Goal: Task Accomplishment & Management: Manage account settings

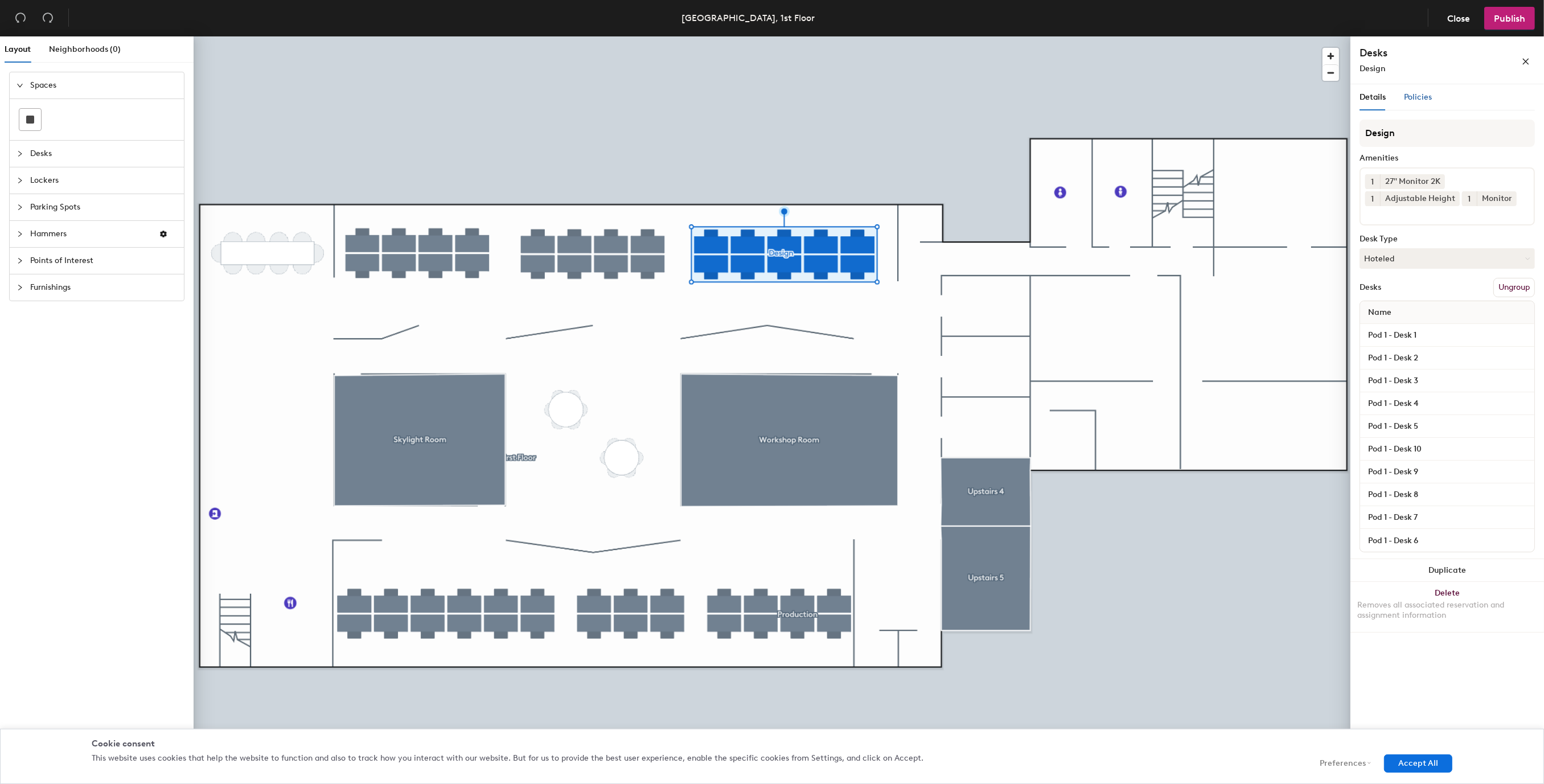
click at [1413, 93] on span "Policies" at bounding box center [1418, 97] width 28 height 9
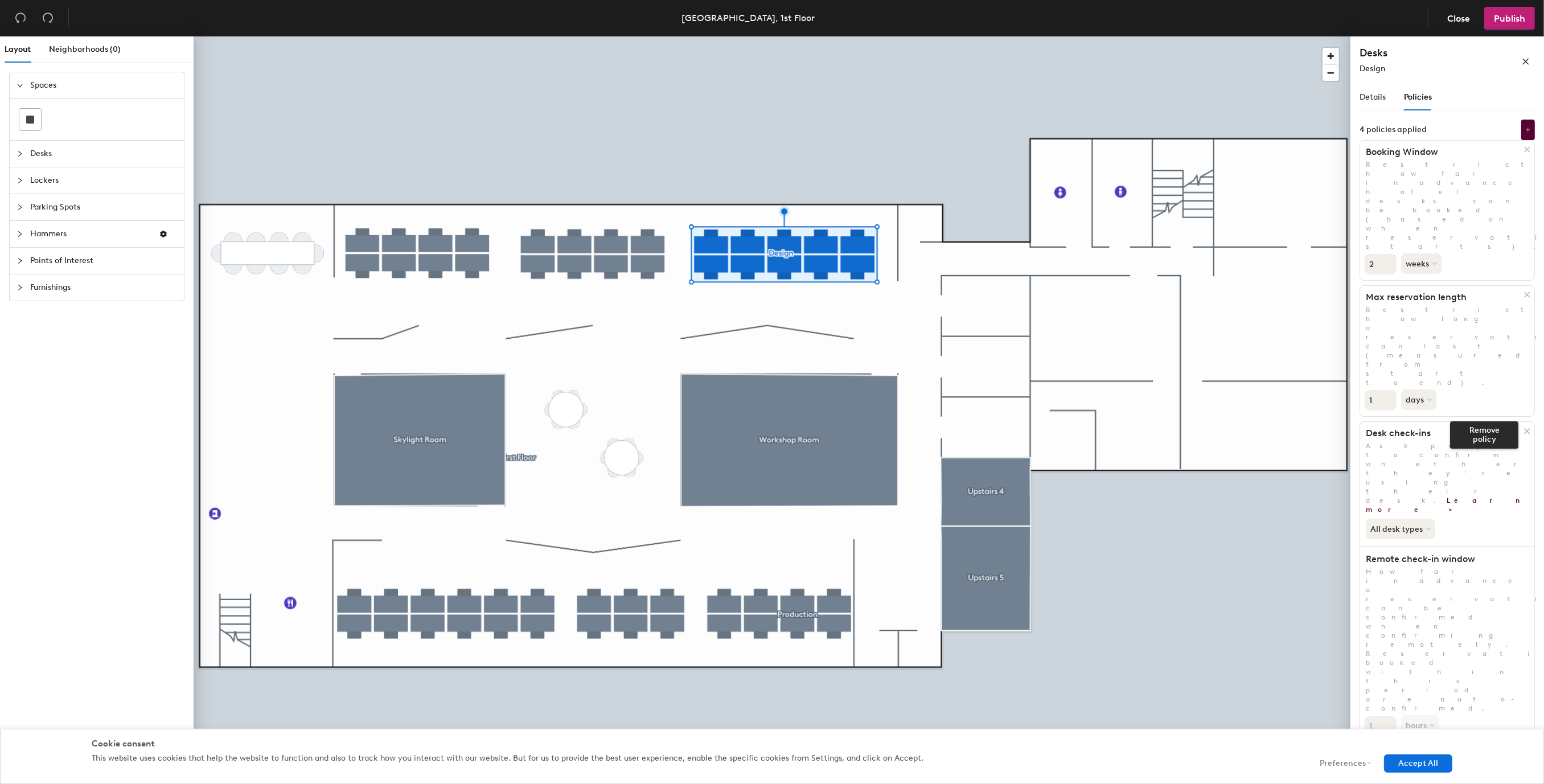
click at [1528, 427] on icon at bounding box center [1527, 431] width 9 height 9
click at [1525, 149] on icon at bounding box center [1527, 150] width 9 height 9
click at [1528, 151] on icon at bounding box center [1527, 149] width 5 height 5
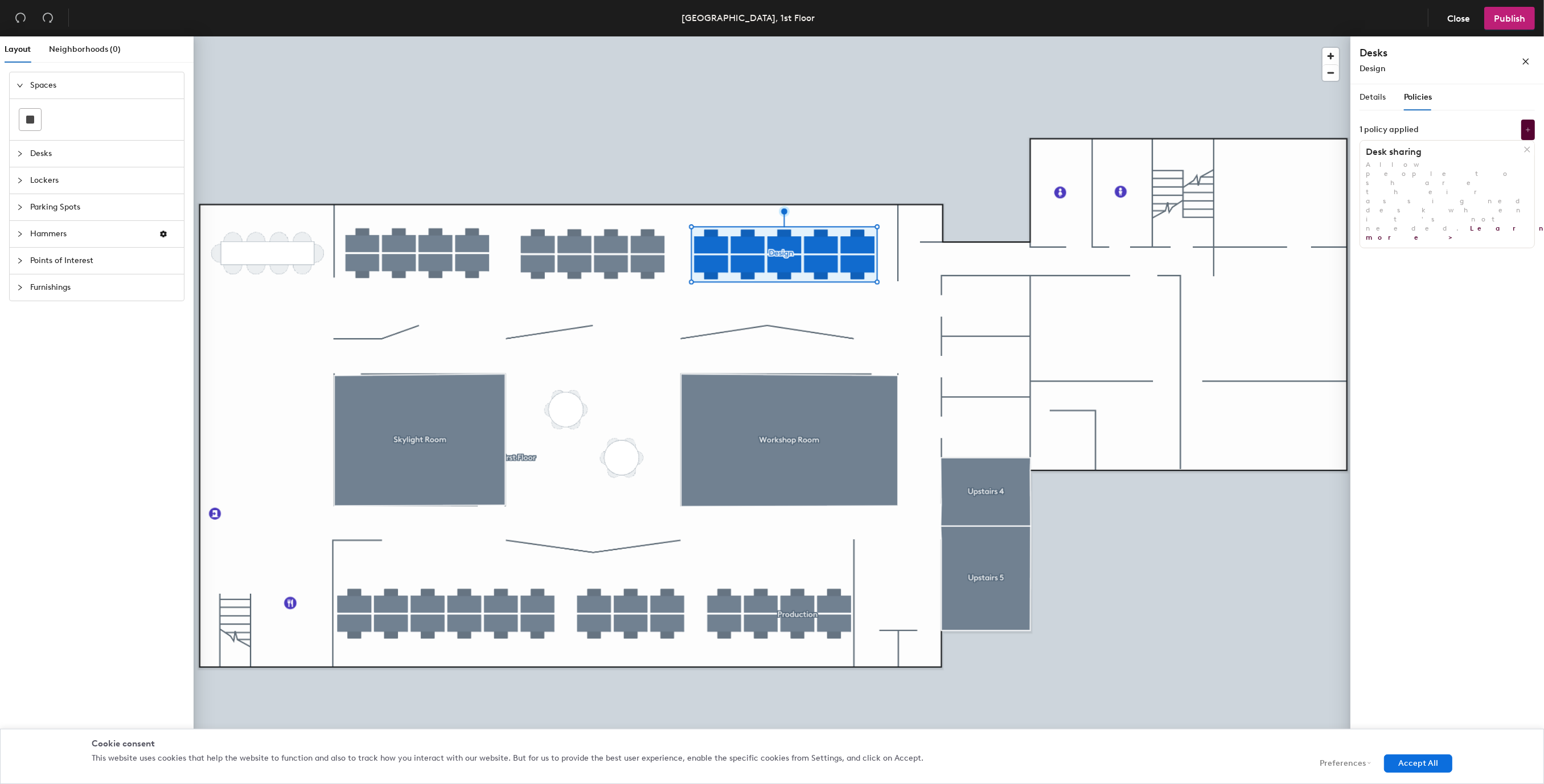
click at [1528, 151] on icon at bounding box center [1527, 149] width 5 height 5
click at [1456, 198] on div "Add policy" at bounding box center [1447, 211] width 55 height 33
click at [1456, 204] on button "Add policy" at bounding box center [1447, 208] width 55 height 18
click at [1384, 201] on div "No policies Set limits on when and how desks are used Add policy" at bounding box center [1447, 184] width 176 height 85
click at [1380, 99] on span "Details" at bounding box center [1372, 97] width 26 height 9
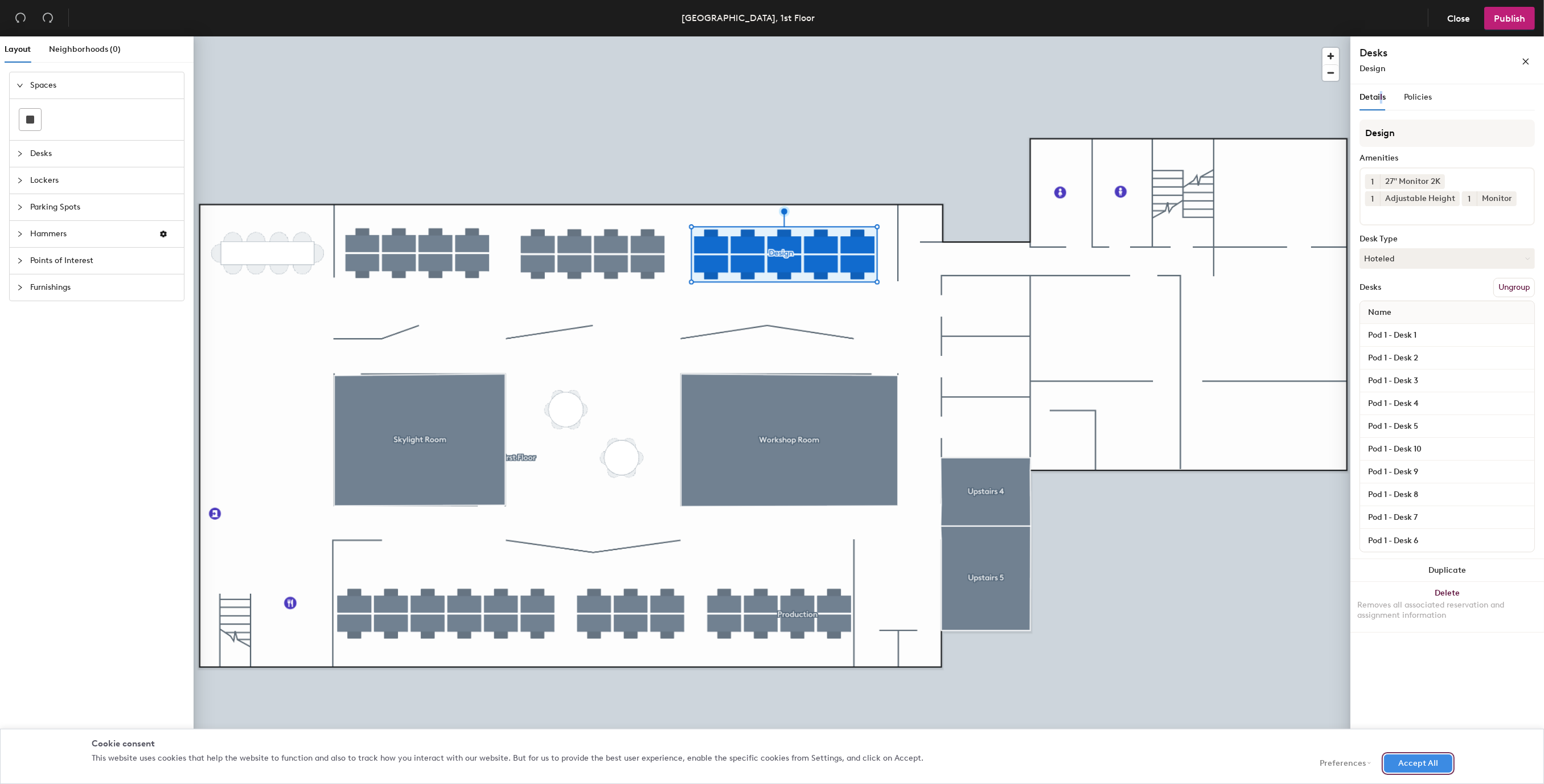
click at [1428, 764] on button "Accept All" at bounding box center [1418, 763] width 68 height 18
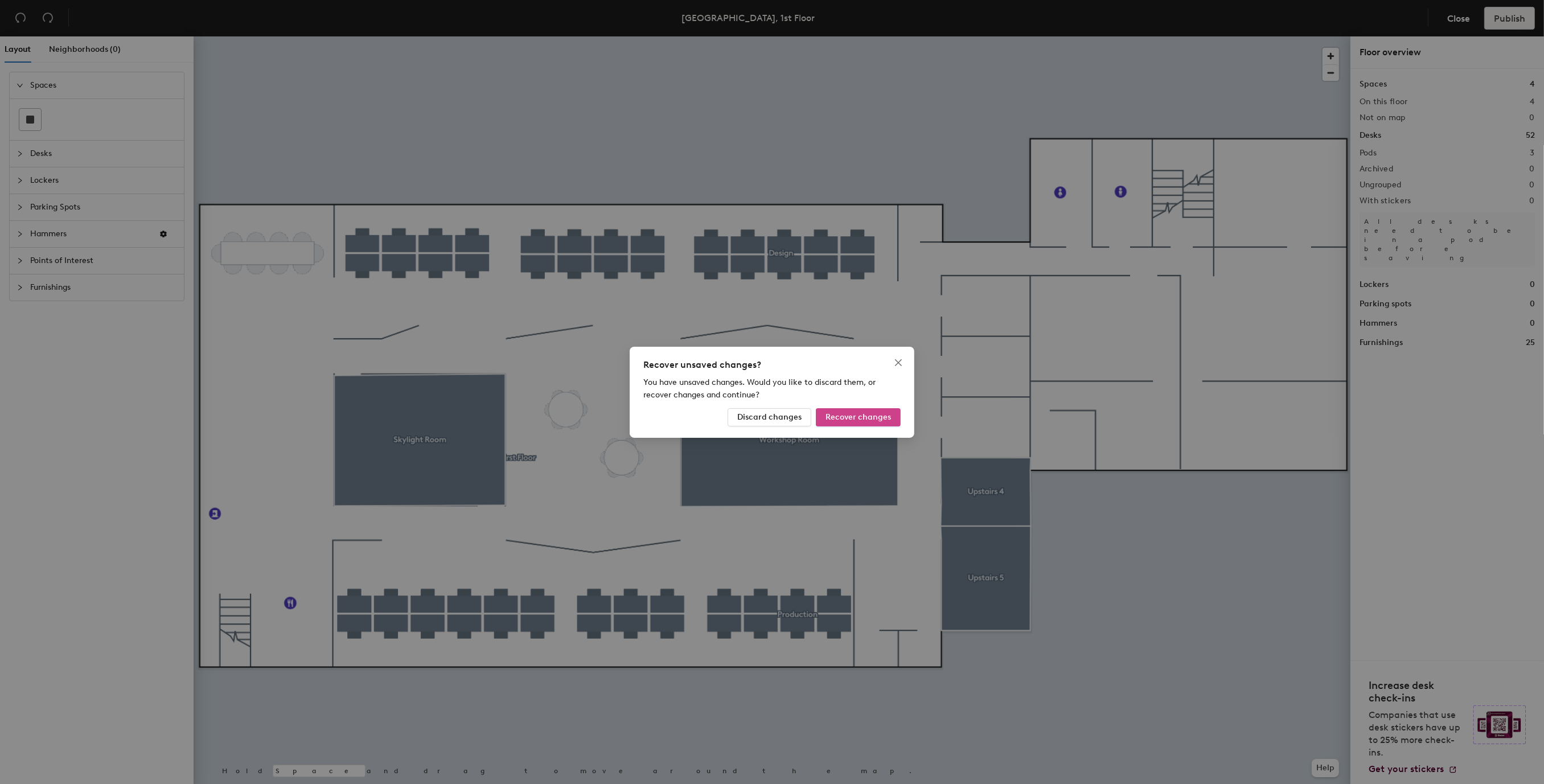
click at [869, 419] on span "Recover changes" at bounding box center [859, 416] width 66 height 9
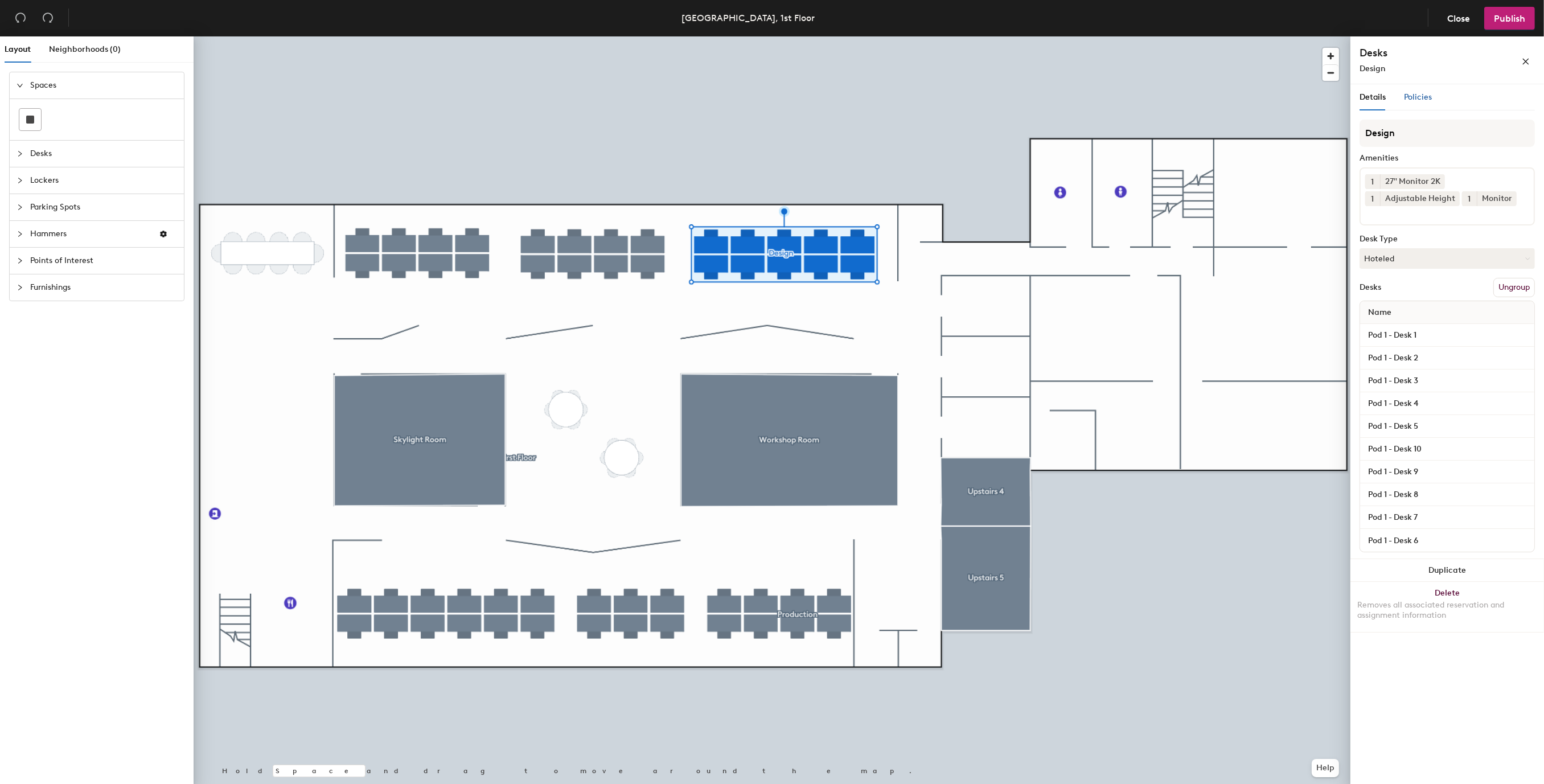
click at [1421, 100] on span "Policies" at bounding box center [1418, 97] width 28 height 9
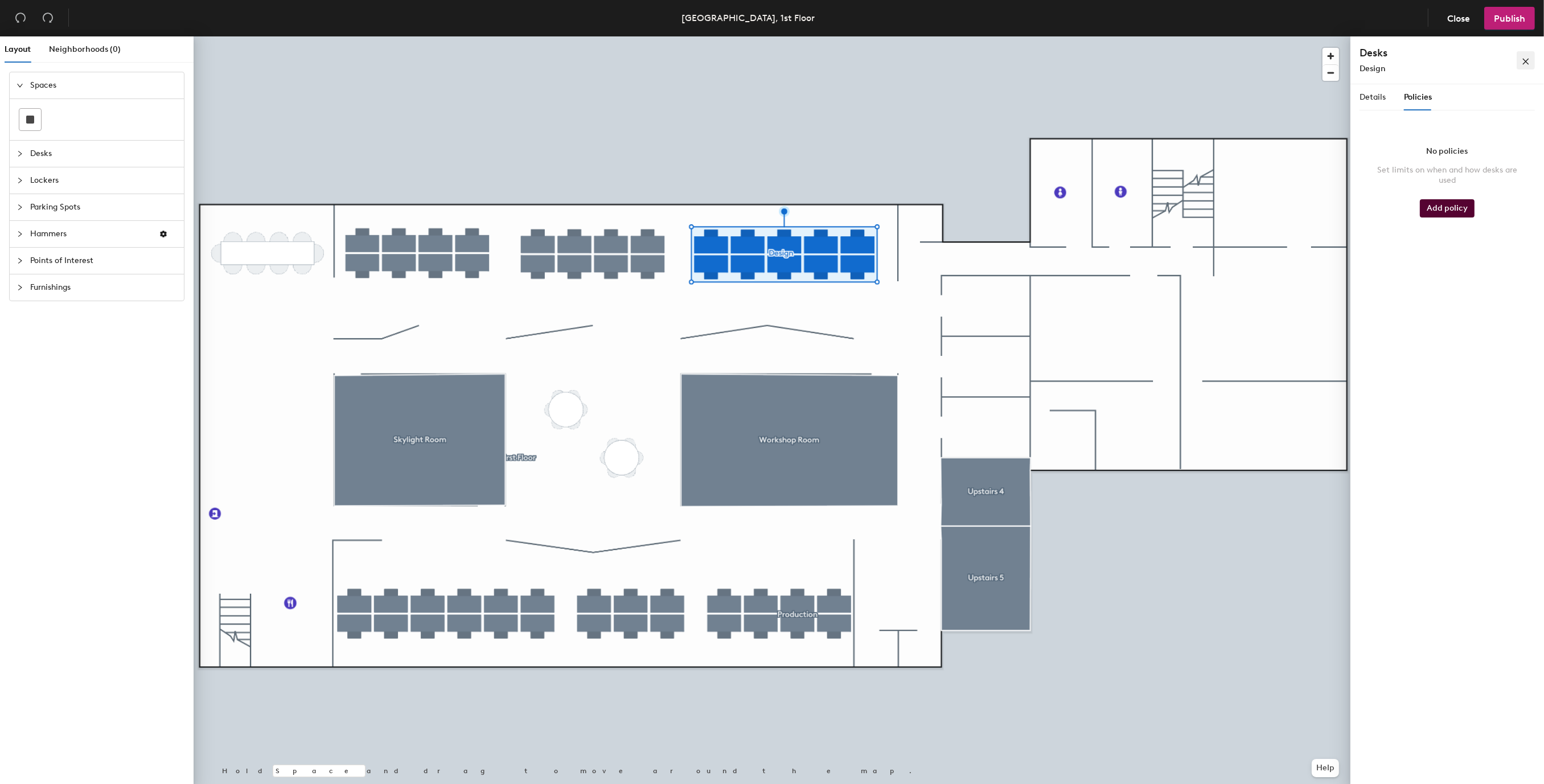
click at [1529, 55] on button "button" at bounding box center [1526, 60] width 18 height 18
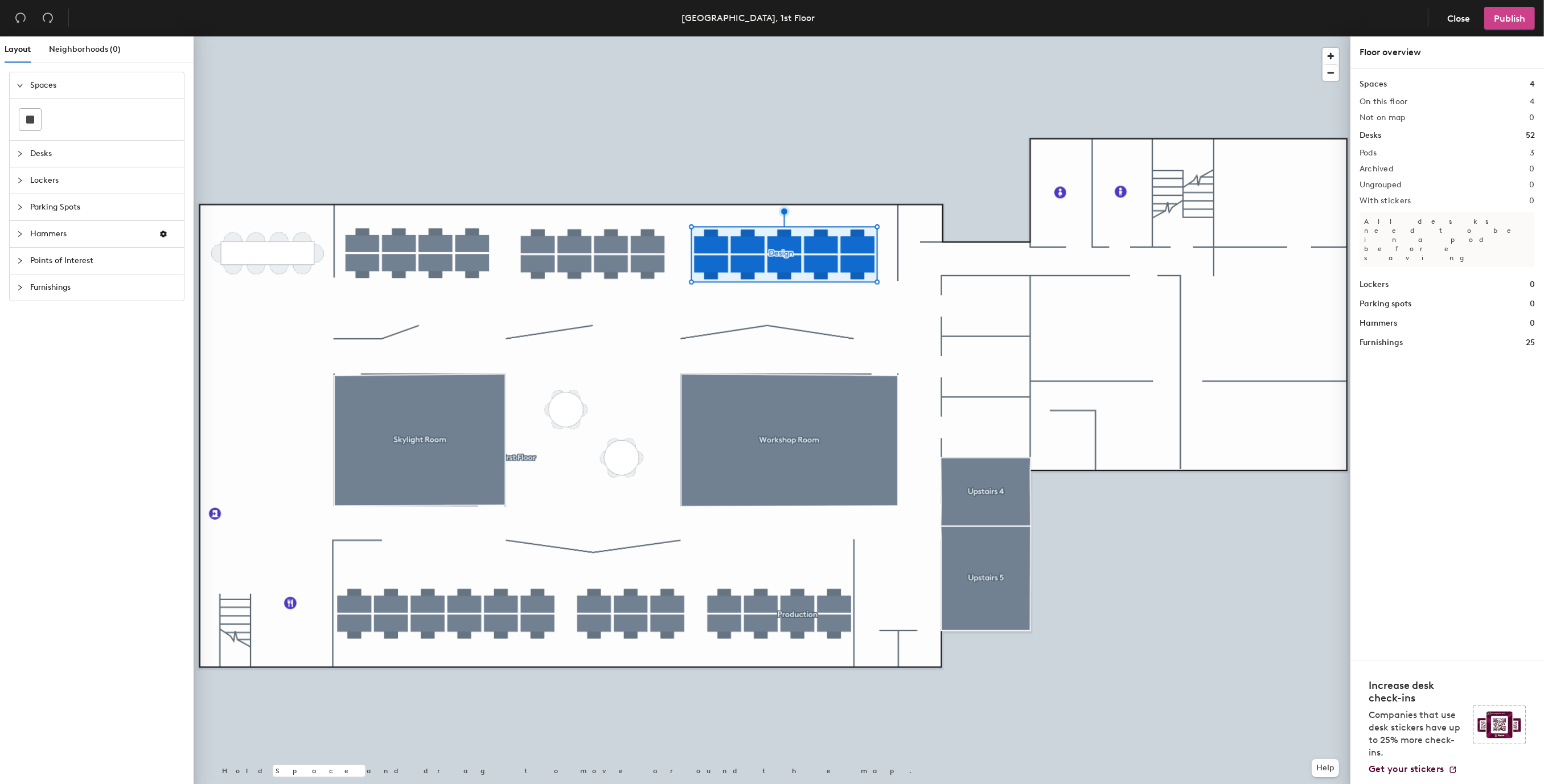
click at [1521, 19] on span "Publish" at bounding box center [1509, 18] width 32 height 11
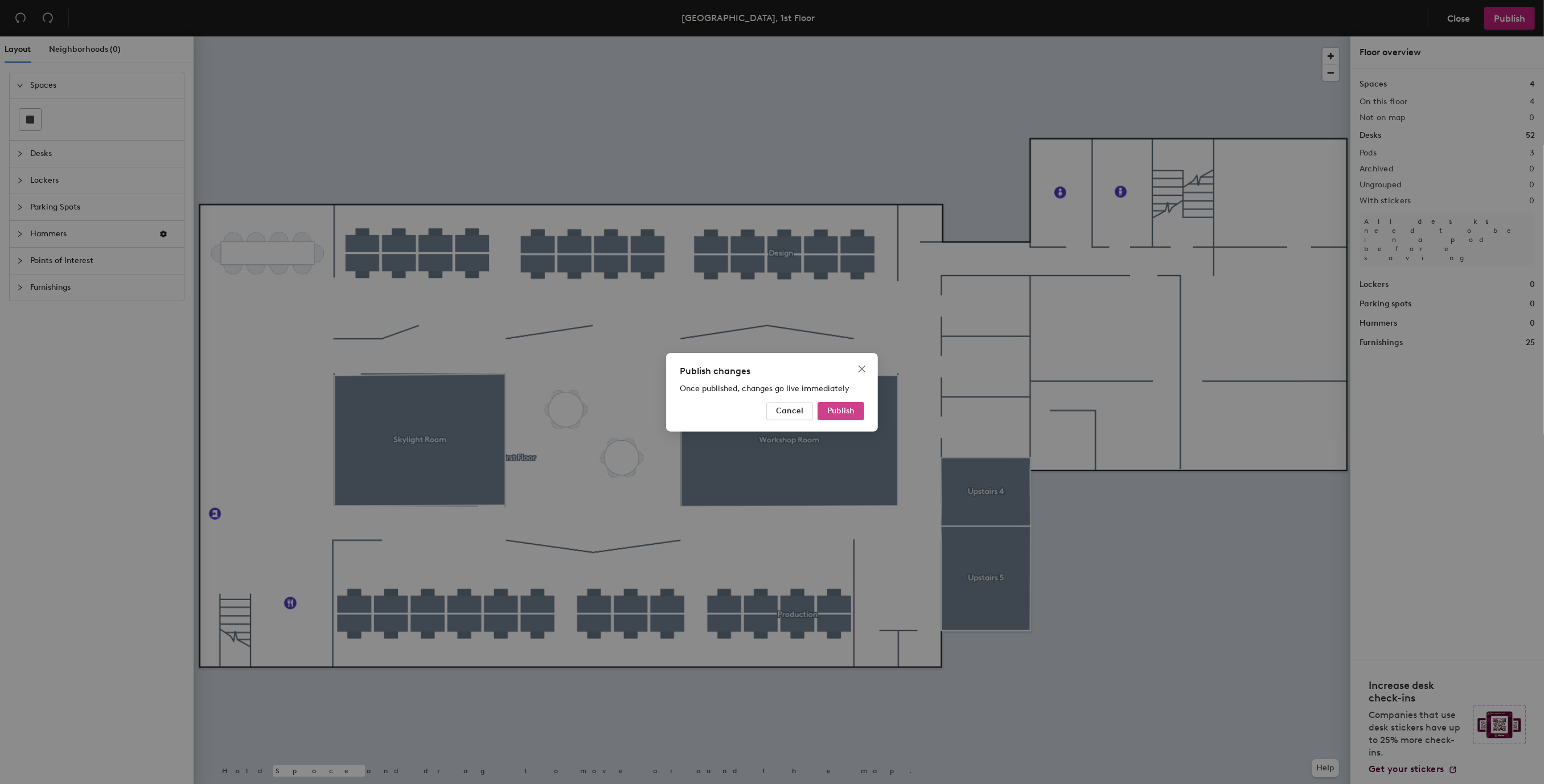
click at [843, 411] on span "Publish" at bounding box center [840, 410] width 27 height 9
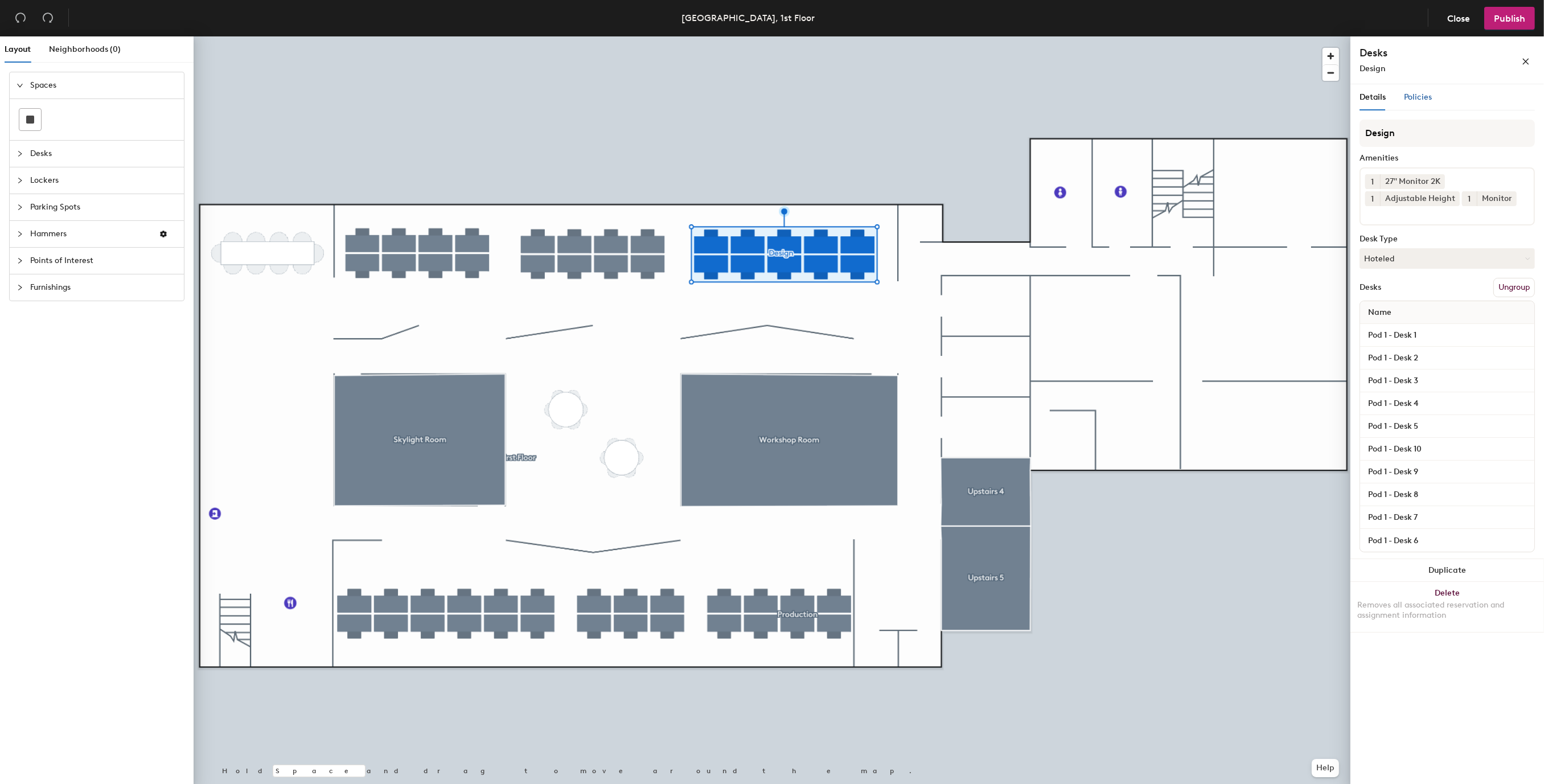
click at [1421, 95] on span "Policies" at bounding box center [1418, 97] width 28 height 9
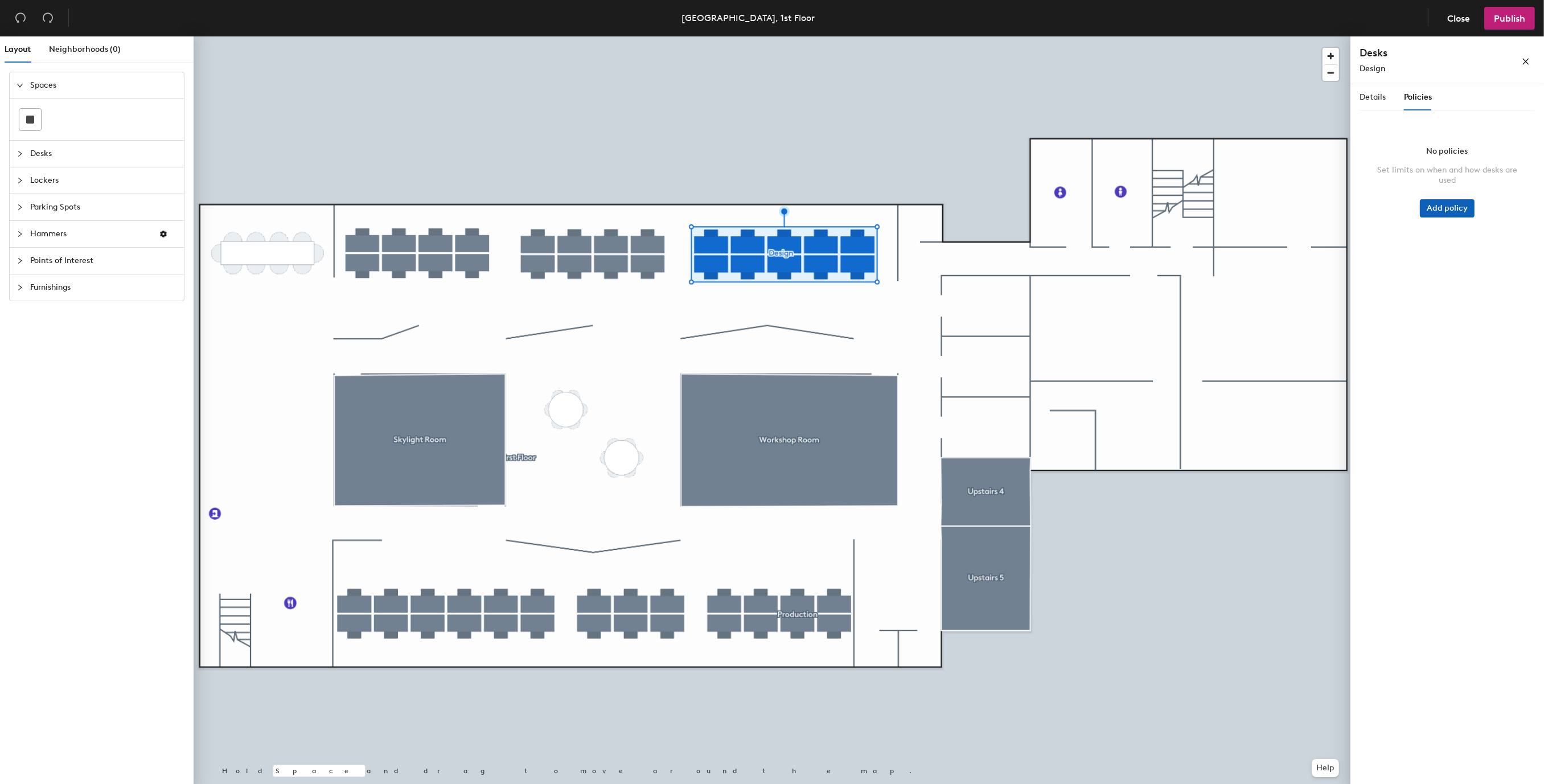
click at [1451, 203] on button "Add policy" at bounding box center [1447, 208] width 55 height 18
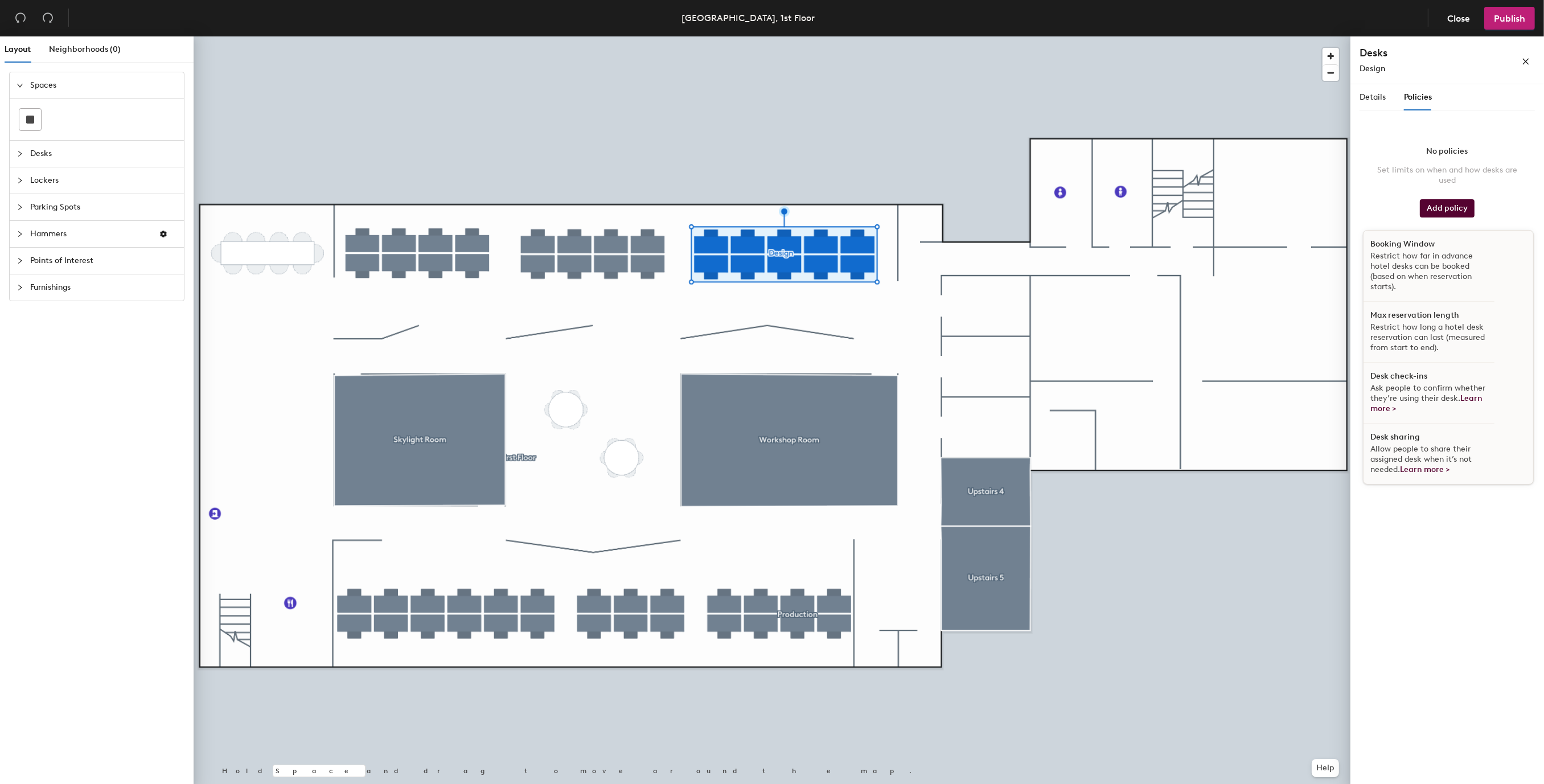
click at [1465, 256] on p "Restrict how far in advance hotel desks can be booked (based on when reservatio…" at bounding box center [1429, 271] width 118 height 41
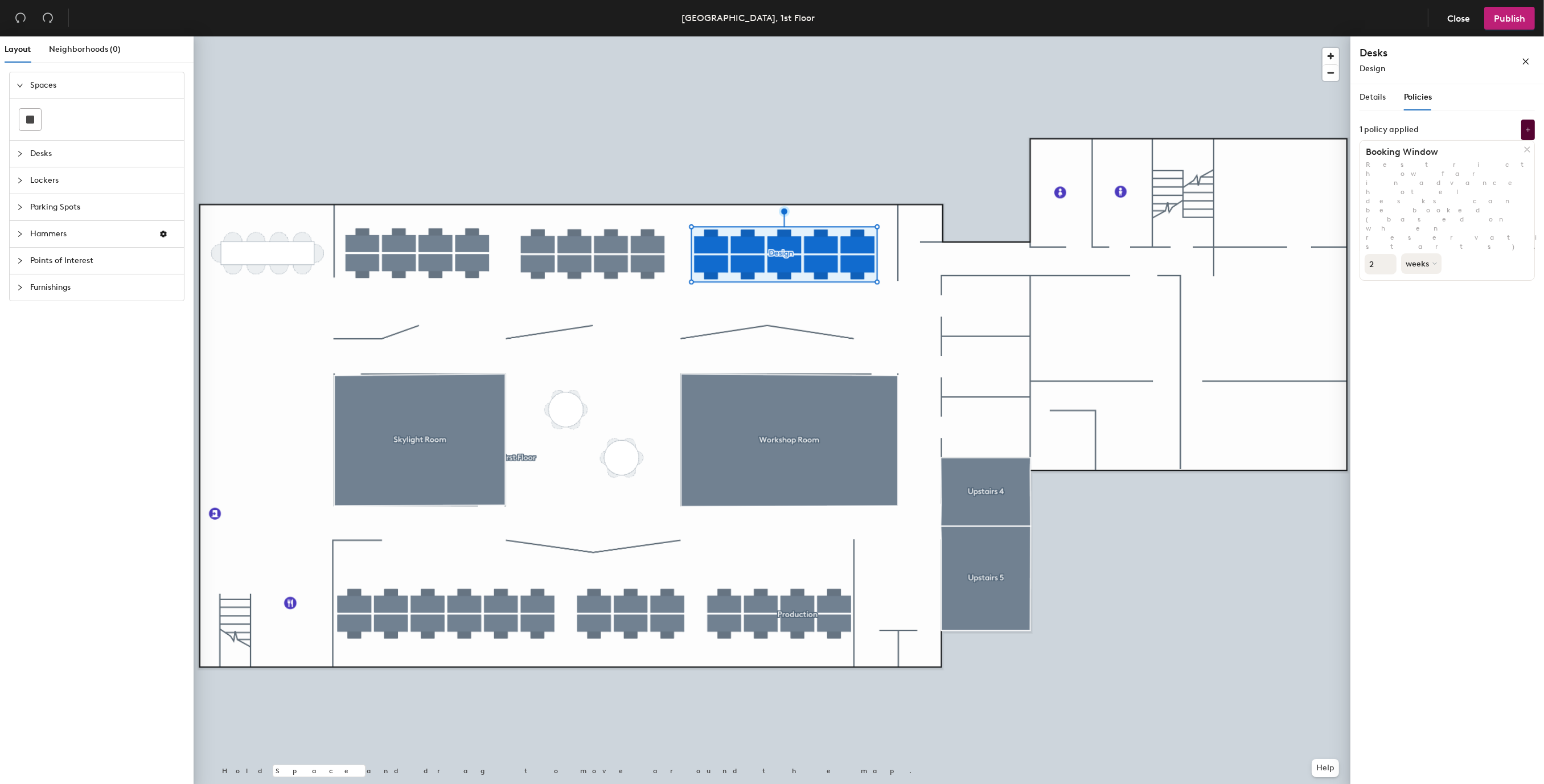
click at [1421, 93] on span "Policies" at bounding box center [1418, 97] width 28 height 9
click at [1530, 128] on icon at bounding box center [1528, 130] width 6 height 6
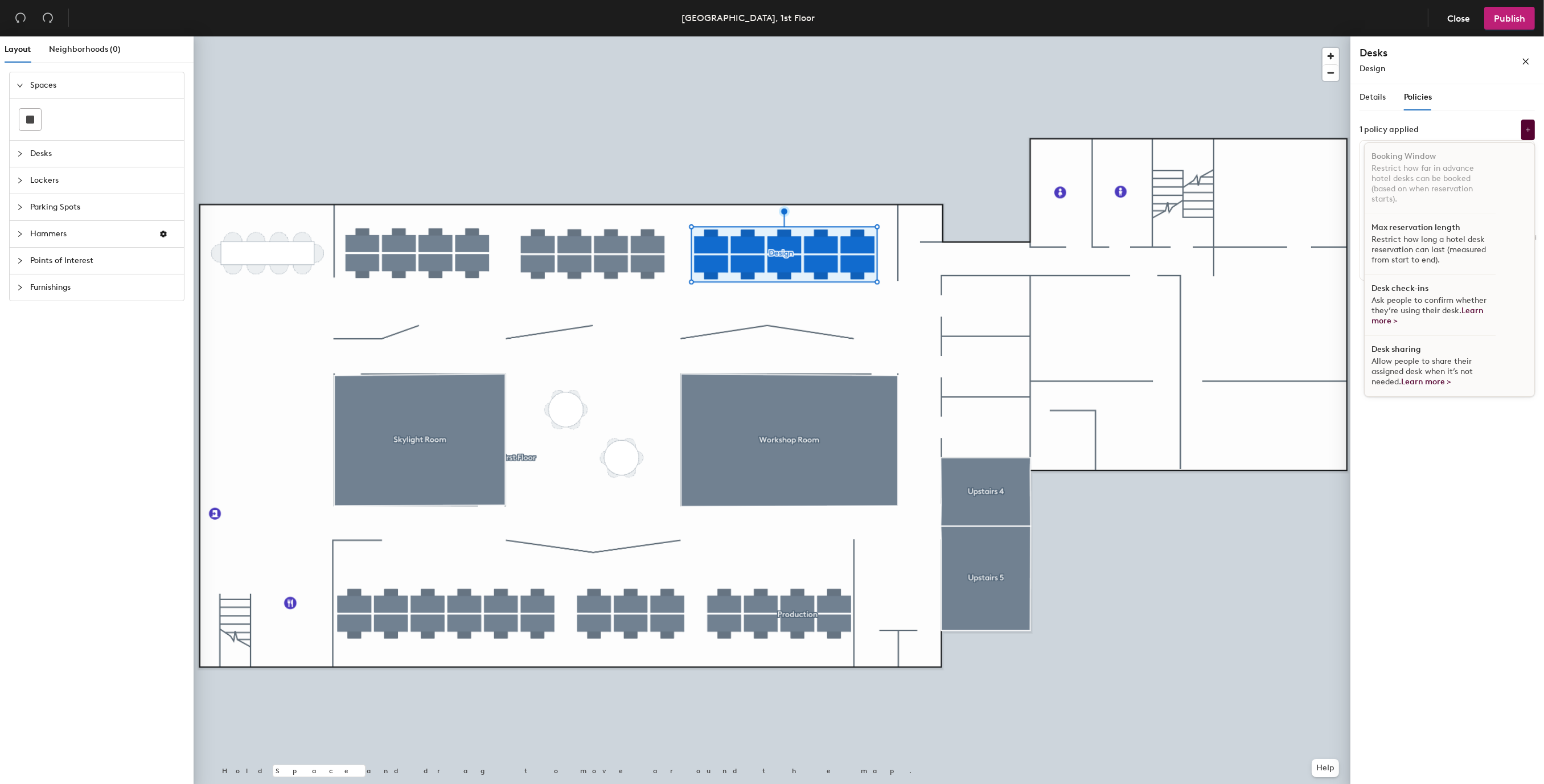
click at [1463, 248] on p "Restrict how long a hotel desk reservation can last (measured from start to end…" at bounding box center [1430, 250] width 118 height 31
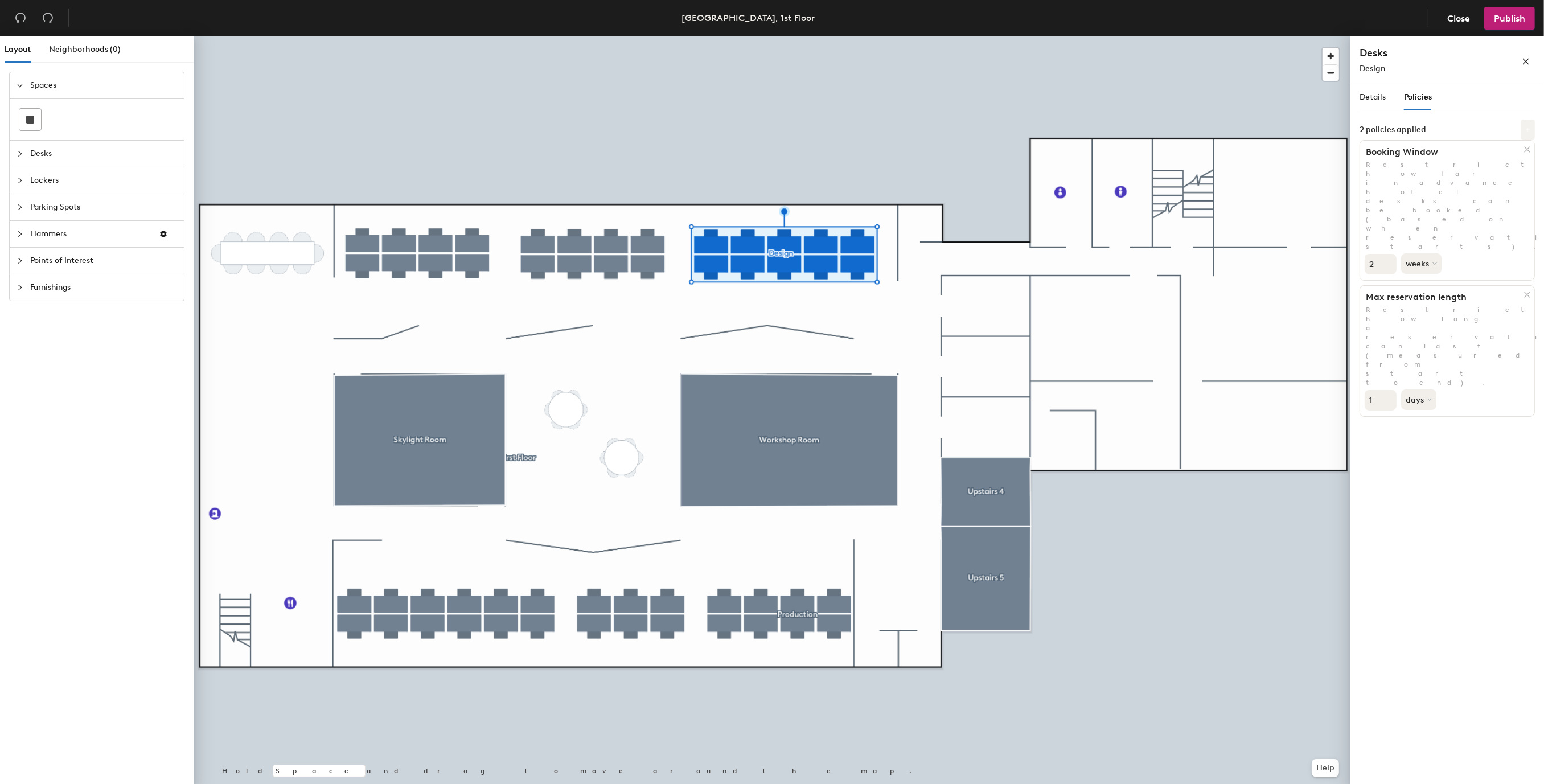
click at [1528, 127] on icon at bounding box center [1528, 130] width 6 height 6
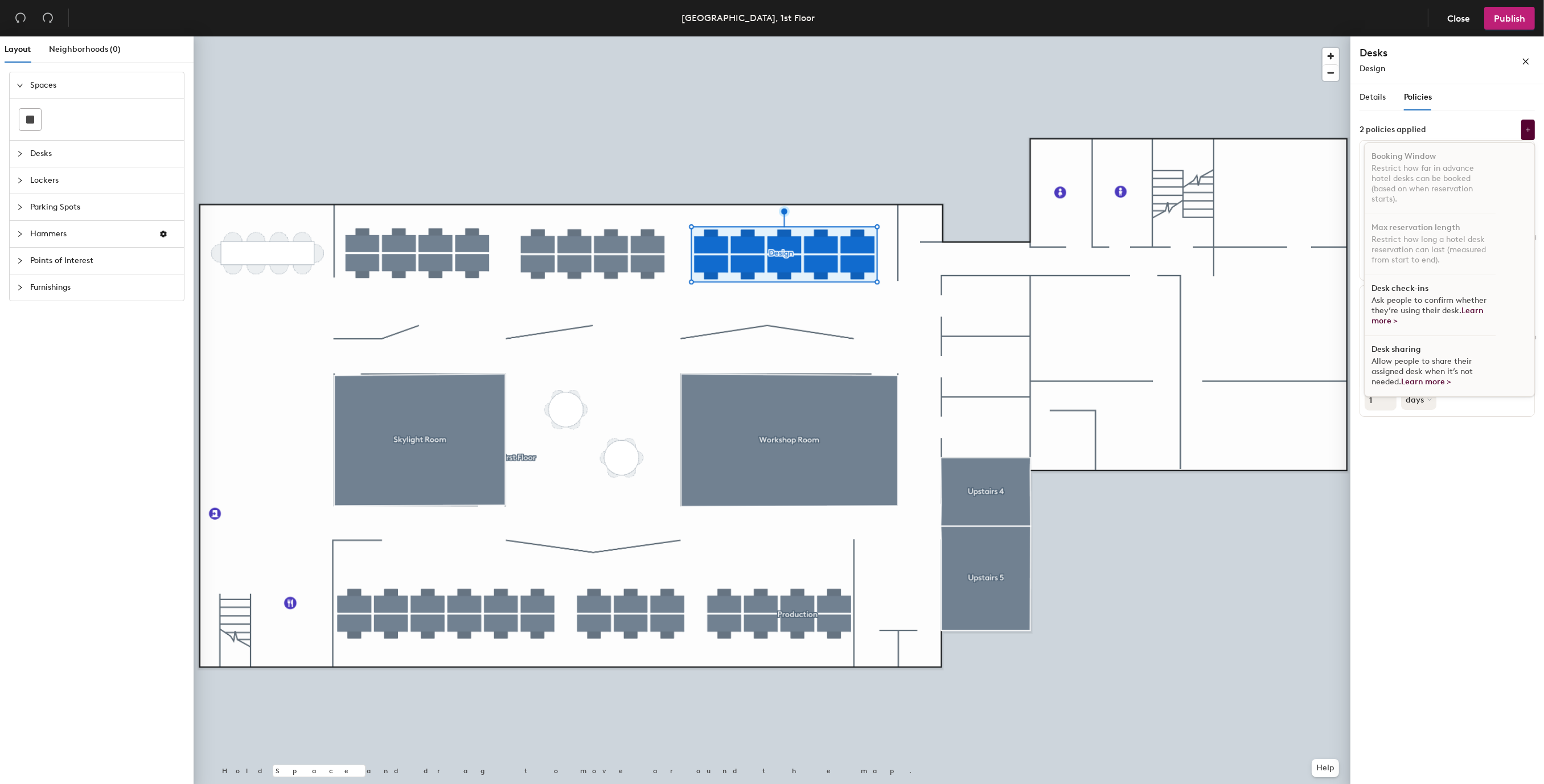
click at [1456, 299] on span "Ask people to confirm whether they’re using their desk. Learn more >" at bounding box center [1429, 311] width 115 height 30
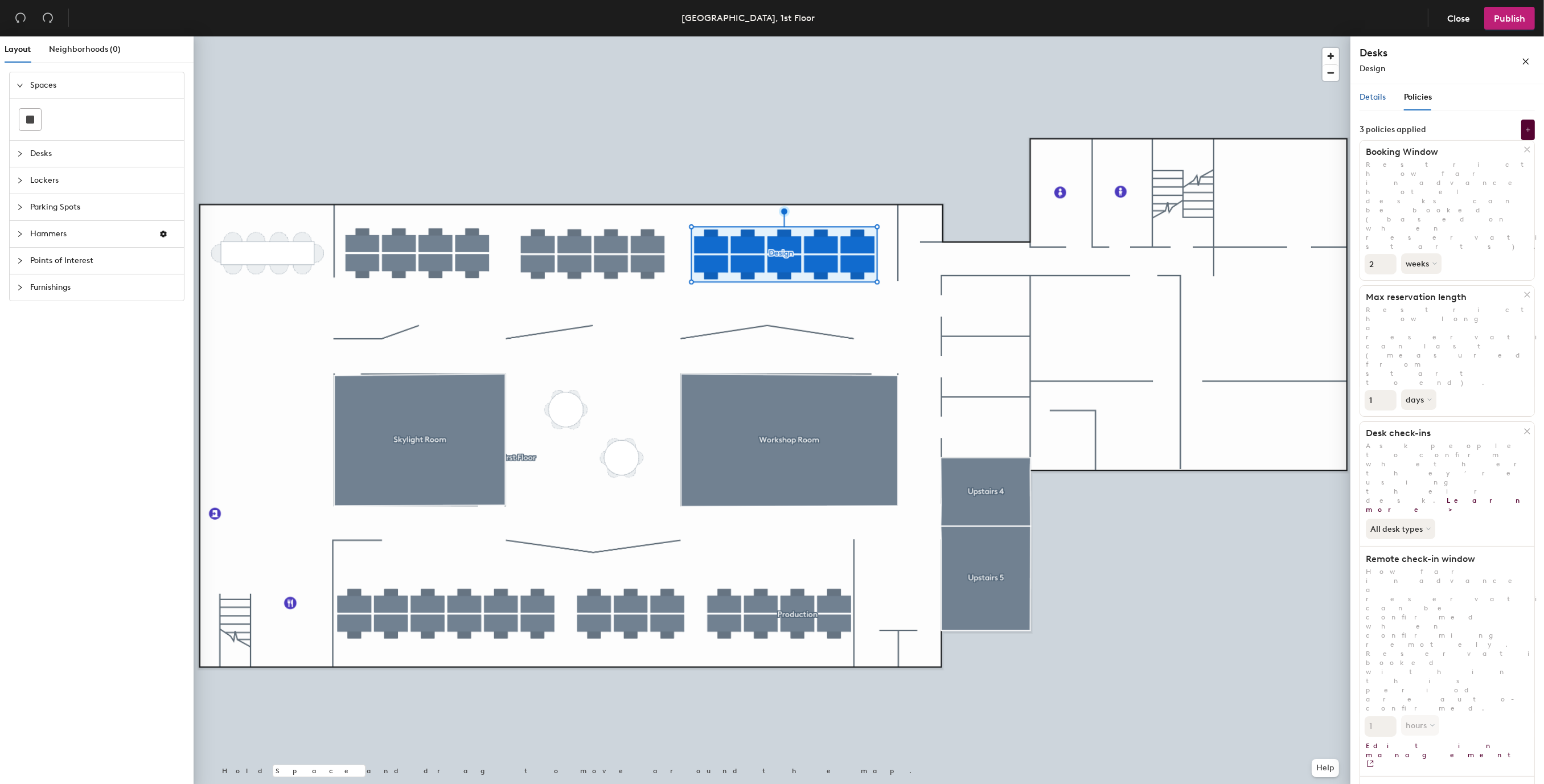
click at [1377, 97] on span "Details" at bounding box center [1372, 97] width 26 height 9
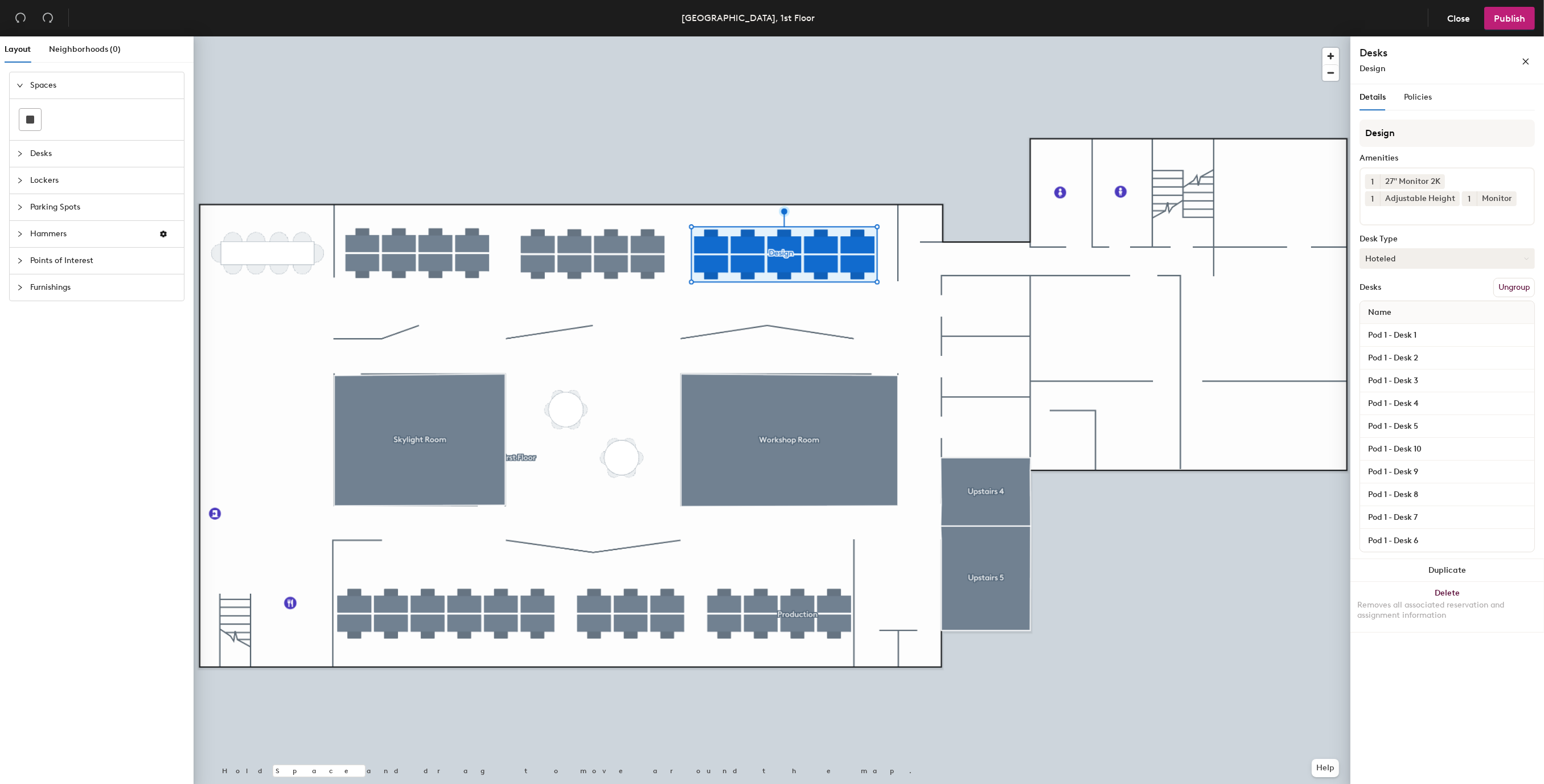
click at [1504, 258] on button "Hoteled" at bounding box center [1447, 258] width 176 height 20
click at [1390, 291] on div "Assigned" at bounding box center [1417, 293] width 114 height 17
click at [1517, 21] on span "Publish" at bounding box center [1509, 18] width 32 height 11
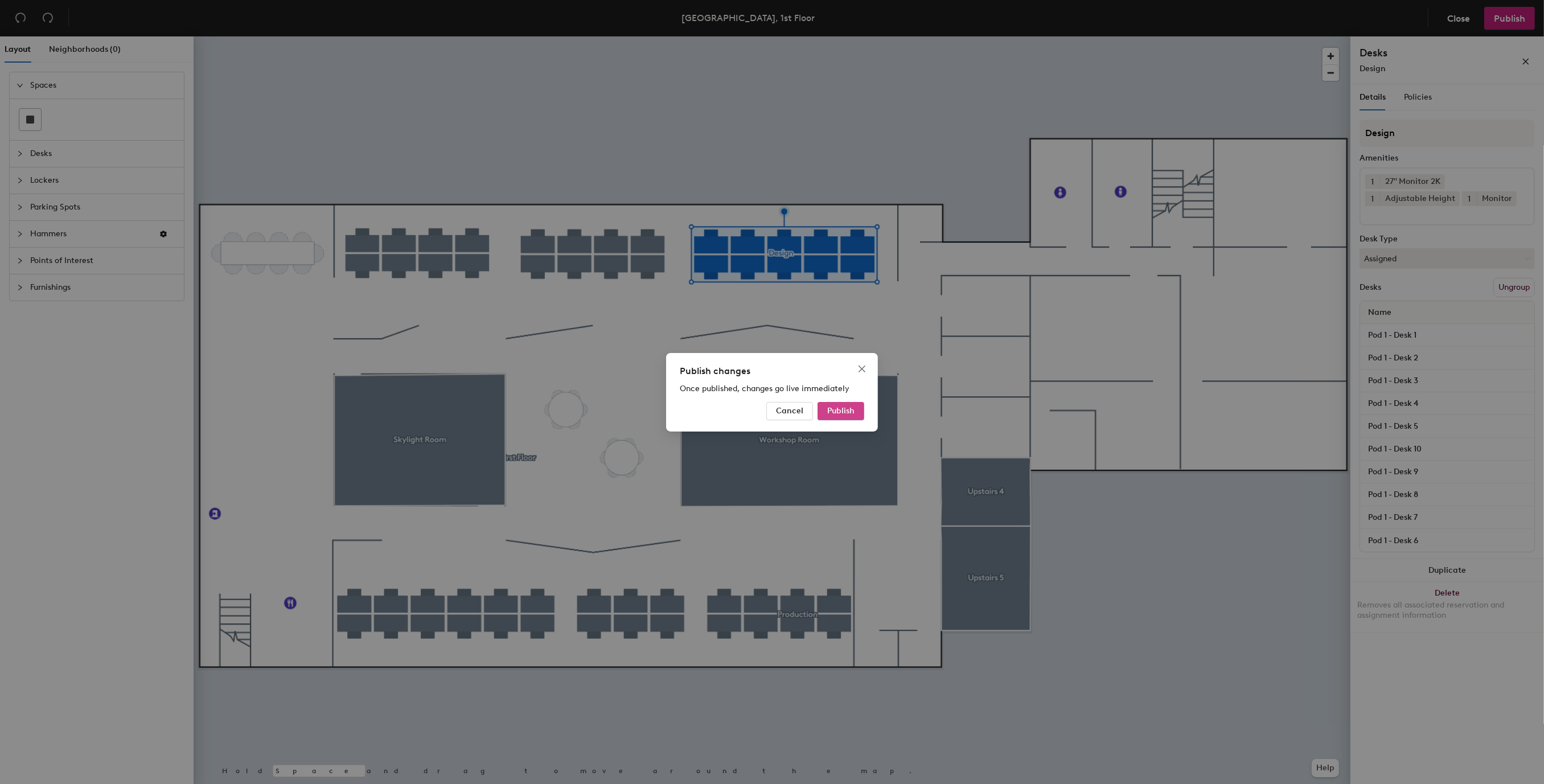
click at [845, 406] on span "Publish" at bounding box center [840, 410] width 27 height 9
